Goal: Task Accomplishment & Management: Use online tool/utility

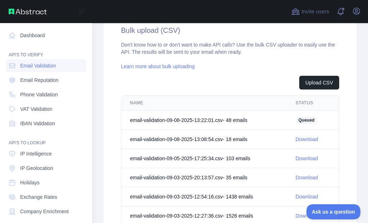
scroll to position [275, 0]
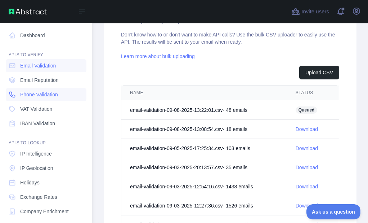
click at [15, 94] on icon at bounding box center [12, 94] width 7 height 7
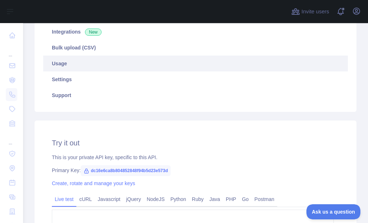
scroll to position [120, 0]
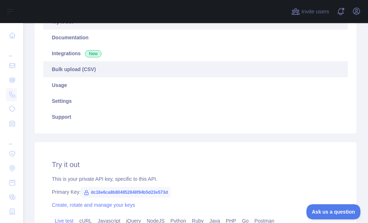
click at [86, 72] on link "Bulk upload (CSV)" at bounding box center [195, 69] width 305 height 16
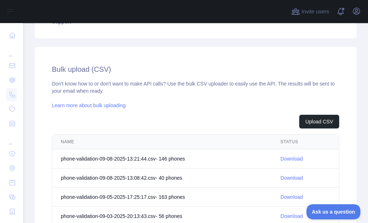
scroll to position [228, 0]
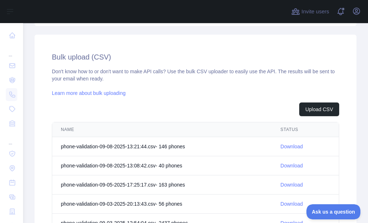
click at [284, 144] on link "Download" at bounding box center [292, 146] width 22 height 6
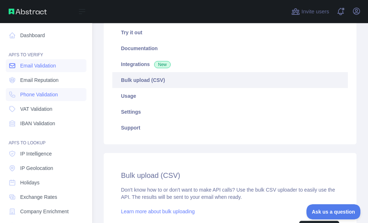
scroll to position [130, 0]
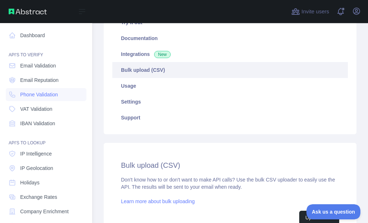
click at [17, 72] on nav "Dashboard API'S TO VERIFY Email Validation Email Reputation Phone Validation VA…" at bounding box center [46, 164] width 81 height 283
click at [21, 68] on span "Email Validation" at bounding box center [38, 65] width 36 height 7
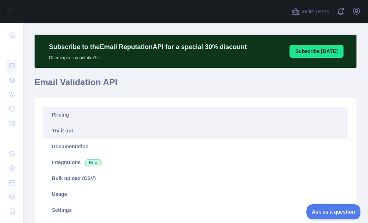
scroll to position [48, 0]
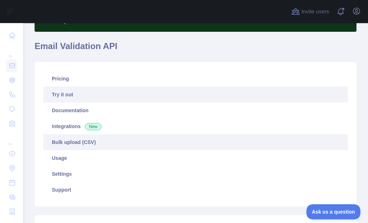
click at [65, 141] on link "Bulk upload (CSV)" at bounding box center [195, 142] width 305 height 16
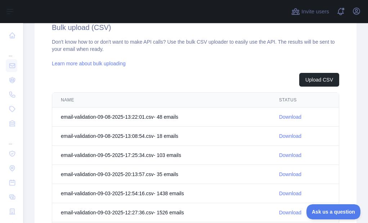
scroll to position [264, 0]
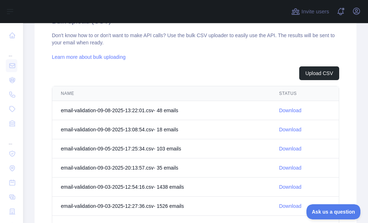
click at [280, 112] on link "Download" at bounding box center [290, 110] width 22 height 6
